Goal: Task Accomplishment & Management: Use online tool/utility

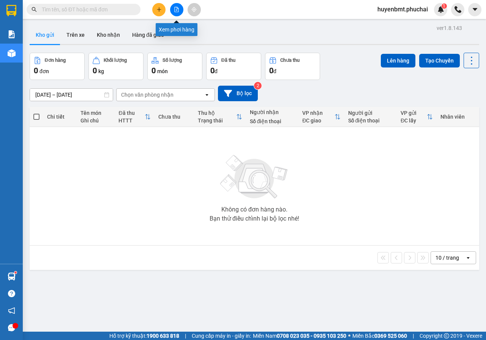
click at [173, 12] on button at bounding box center [176, 9] width 13 height 13
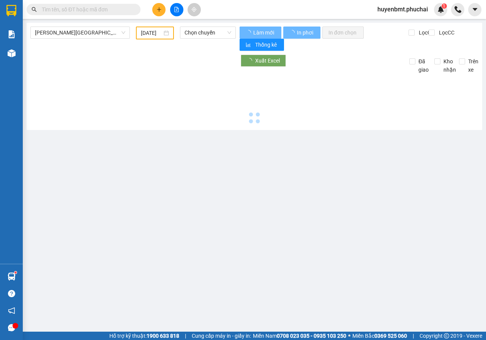
type input "[DATE]"
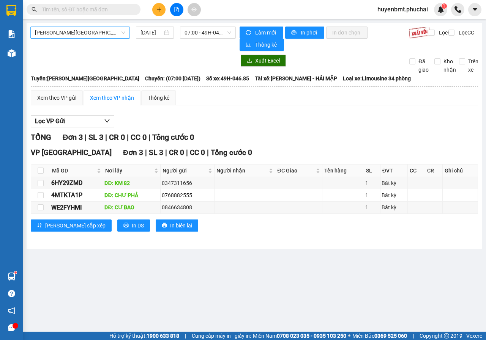
click at [93, 36] on span "[PERSON_NAME][GEOGRAPHIC_DATA]" at bounding box center [80, 32] width 90 height 11
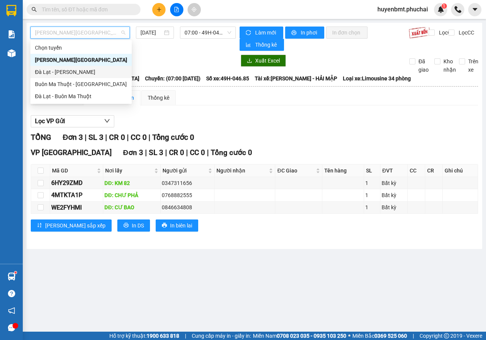
click at [50, 73] on div "Đà Lạt - [PERSON_NAME]" at bounding box center [81, 72] width 92 height 8
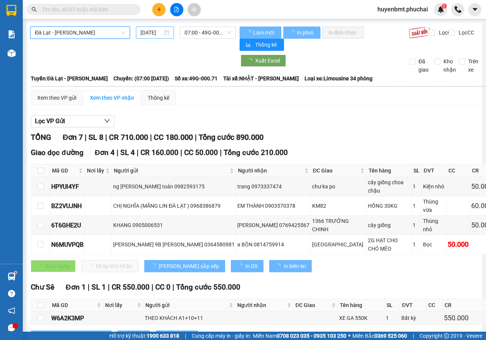
click at [152, 34] on input "[DATE]" at bounding box center [151, 32] width 22 height 8
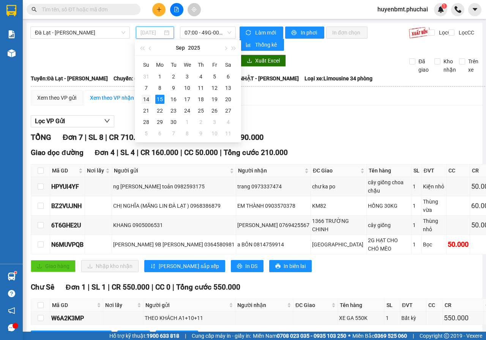
click at [146, 99] on div "14" at bounding box center [146, 99] width 9 height 9
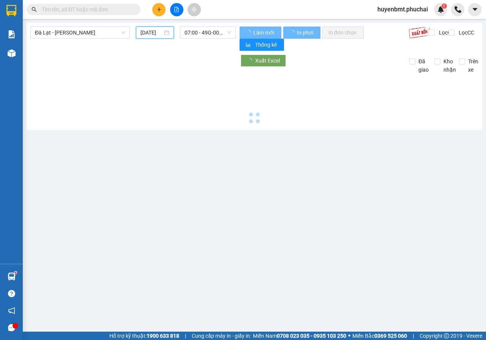
type input "[DATE]"
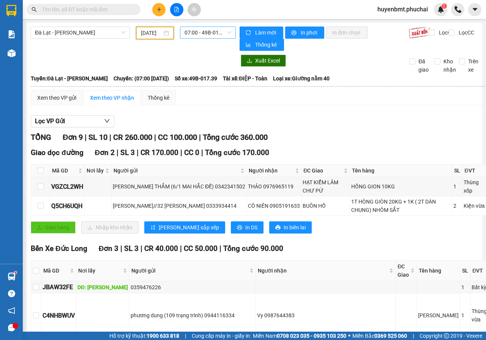
click at [207, 32] on span "07:00 - 49B-017.39" at bounding box center [207, 32] width 46 height 11
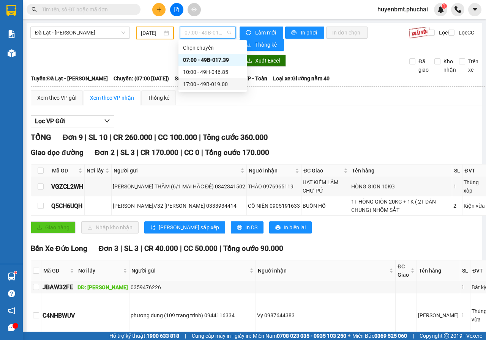
click at [203, 84] on div "17:00 - 49B-019.00" at bounding box center [212, 84] width 59 height 8
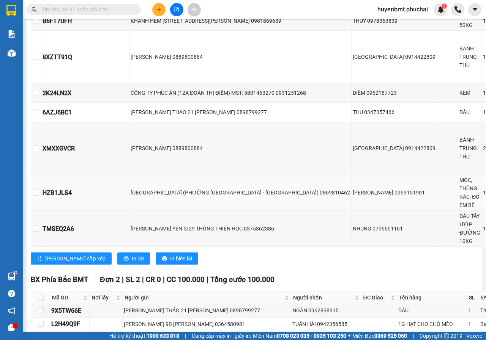
scroll to position [452, 0]
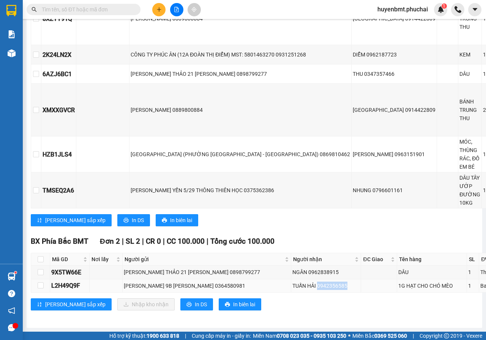
drag, startPoint x: 281, startPoint y: 280, endPoint x: 314, endPoint y: 277, distance: 33.1
click at [314, 280] on td "TUẤN HẢI 0942356585" at bounding box center [326, 286] width 70 height 13
copy div "0942356585"
click at [322, 208] on div "Bến Xe [GEOGRAPHIC_DATA] 9 | SL 10 | CR 220.000 | CC 430.000 | Tổng cước 650.00…" at bounding box center [306, 67] width 551 height 329
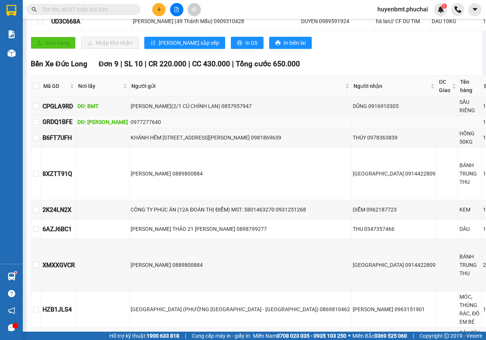
scroll to position [0, 0]
